Goal: Find specific page/section: Find specific page/section

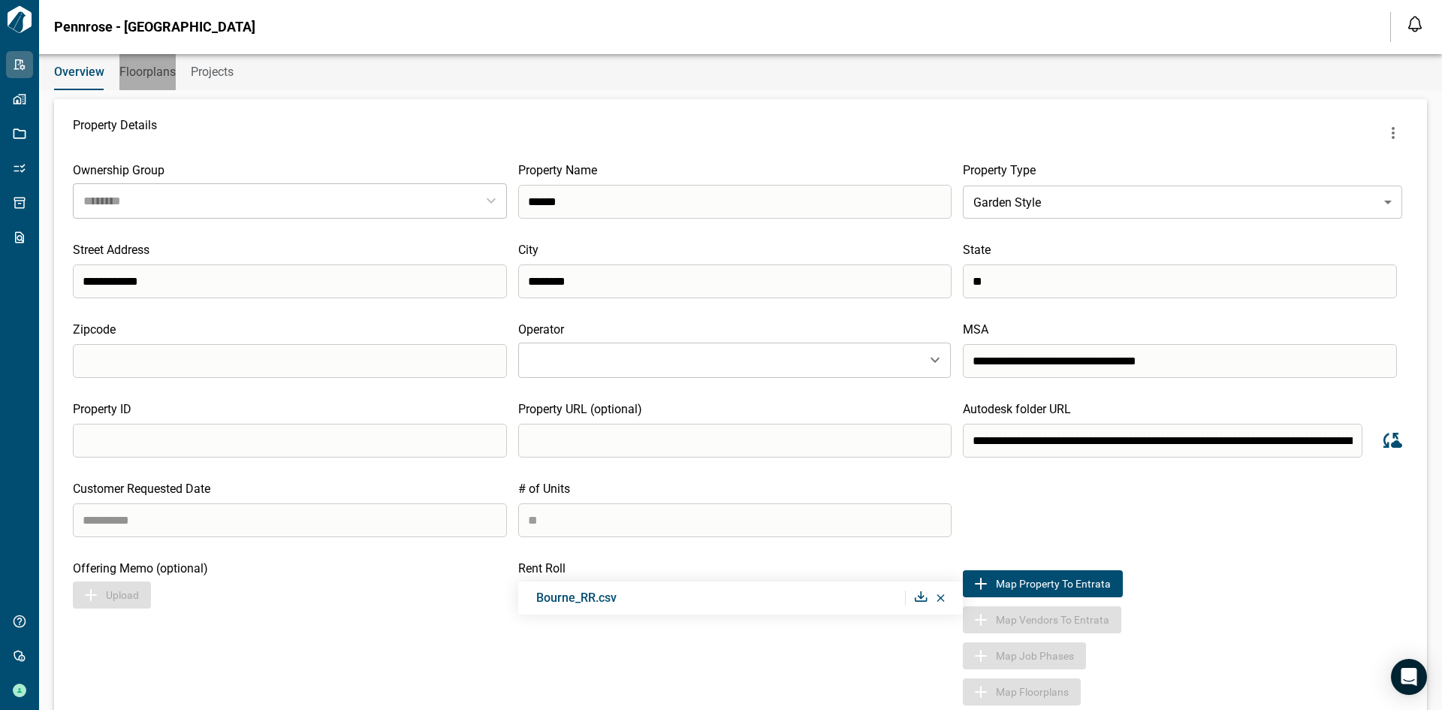
click at [132, 73] on span "Floorplans" at bounding box center [147, 72] width 56 height 15
